Goal: Task Accomplishment & Management: Use online tool/utility

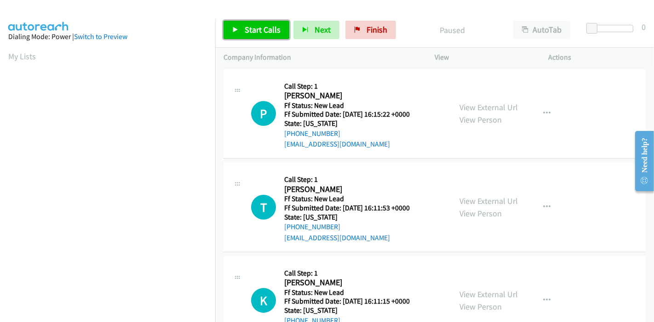
click at [279, 28] on span "Start Calls" at bounding box center [263, 29] width 36 height 11
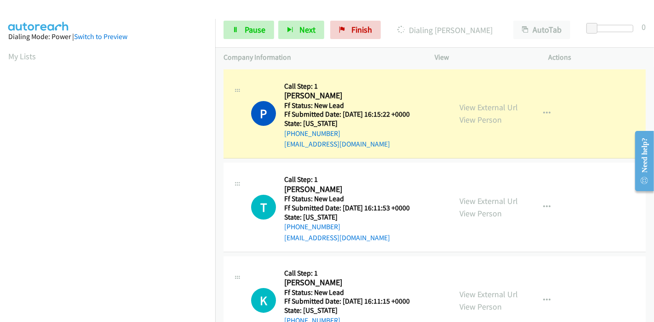
scroll to position [194, 0]
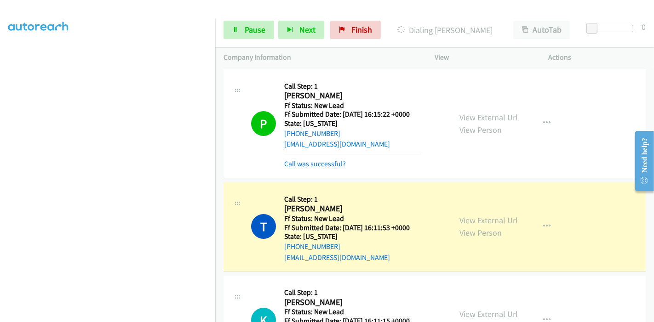
click at [475, 119] on link "View External Url" at bounding box center [488, 117] width 58 height 11
click at [509, 220] on link "View External Url" at bounding box center [488, 220] width 58 height 11
click at [242, 33] on link "Pause" at bounding box center [248, 30] width 51 height 18
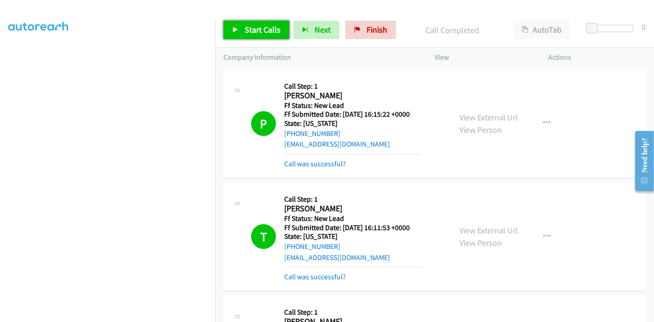
click at [266, 24] on span "Start Calls" at bounding box center [263, 29] width 36 height 11
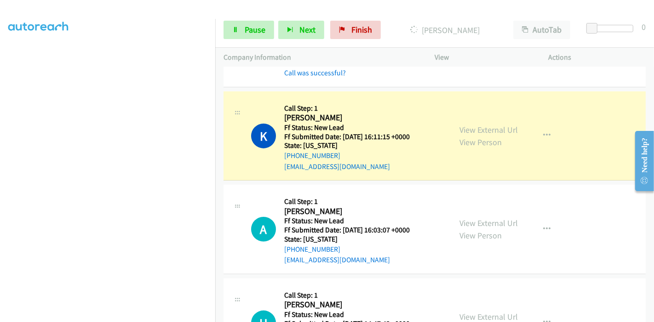
scroll to position [0, 0]
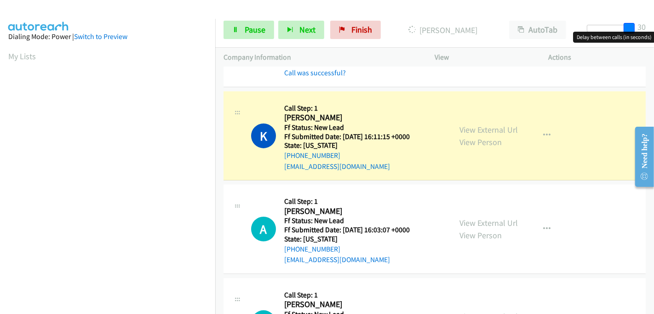
drag, startPoint x: 591, startPoint y: 24, endPoint x: 653, endPoint y: 23, distance: 62.5
click at [653, 23] on div "Start Calls Pause Next Finish Dialing Kelly Gibbs AutoTab AutoTab 30" at bounding box center [434, 29] width 439 height 35
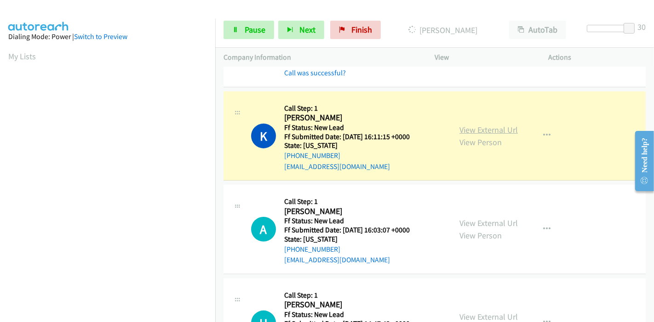
click at [459, 128] on link "View External Url" at bounding box center [488, 130] width 58 height 11
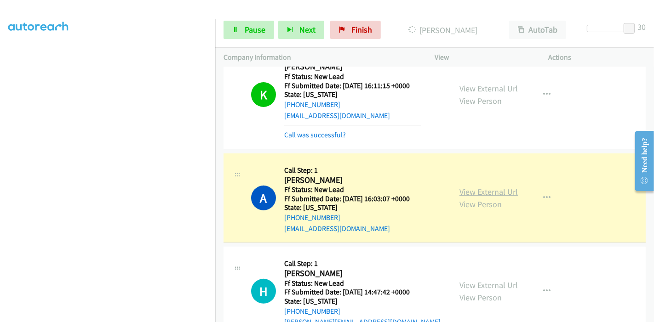
scroll to position [306, 0]
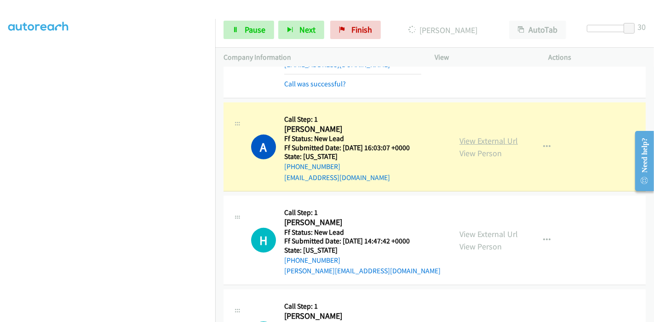
click at [500, 138] on link "View External Url" at bounding box center [488, 141] width 58 height 11
click at [251, 23] on link "Pause" at bounding box center [248, 30] width 51 height 18
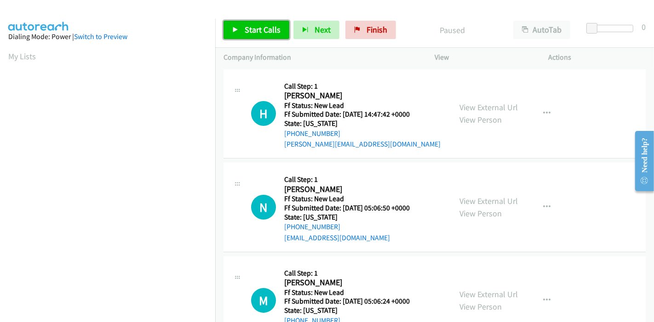
click at [241, 29] on link "Start Calls" at bounding box center [256, 30] width 66 height 18
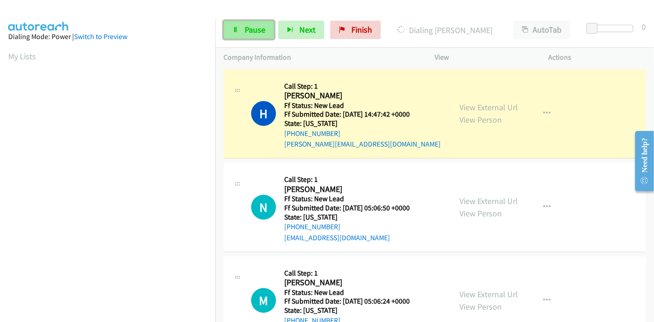
click at [251, 33] on span "Pause" at bounding box center [255, 29] width 21 height 11
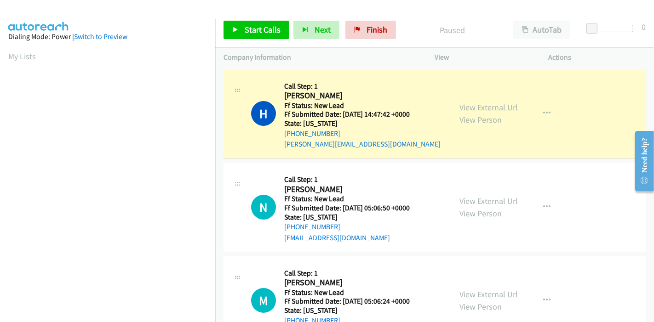
click at [466, 107] on link "View External Url" at bounding box center [488, 107] width 58 height 11
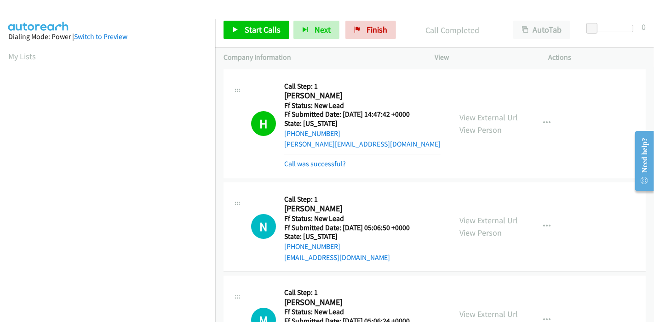
scroll to position [194, 0]
click at [361, 45] on div "Start Calls Pause Next Finish Call Completed AutoTab AutoTab 0" at bounding box center [434, 29] width 439 height 35
click at [359, 28] on link "Finish" at bounding box center [370, 30] width 51 height 18
